Goal: Find specific page/section: Find specific page/section

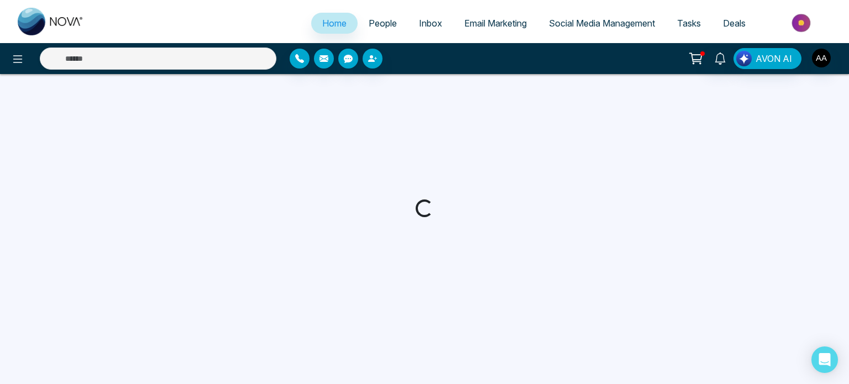
select select "*"
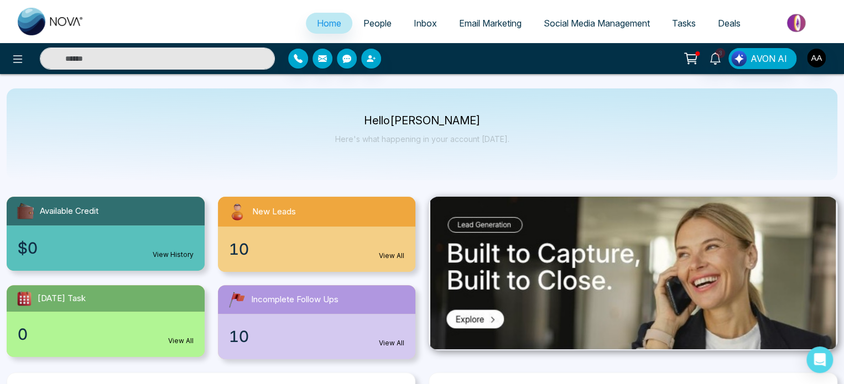
click at [299, 272] on div "10 View All" at bounding box center [317, 249] width 198 height 45
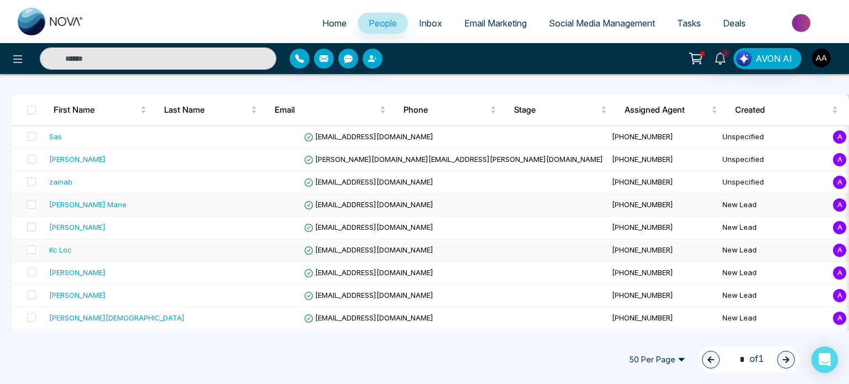
scroll to position [55, 0]
